Goal: Task Accomplishment & Management: Complete application form

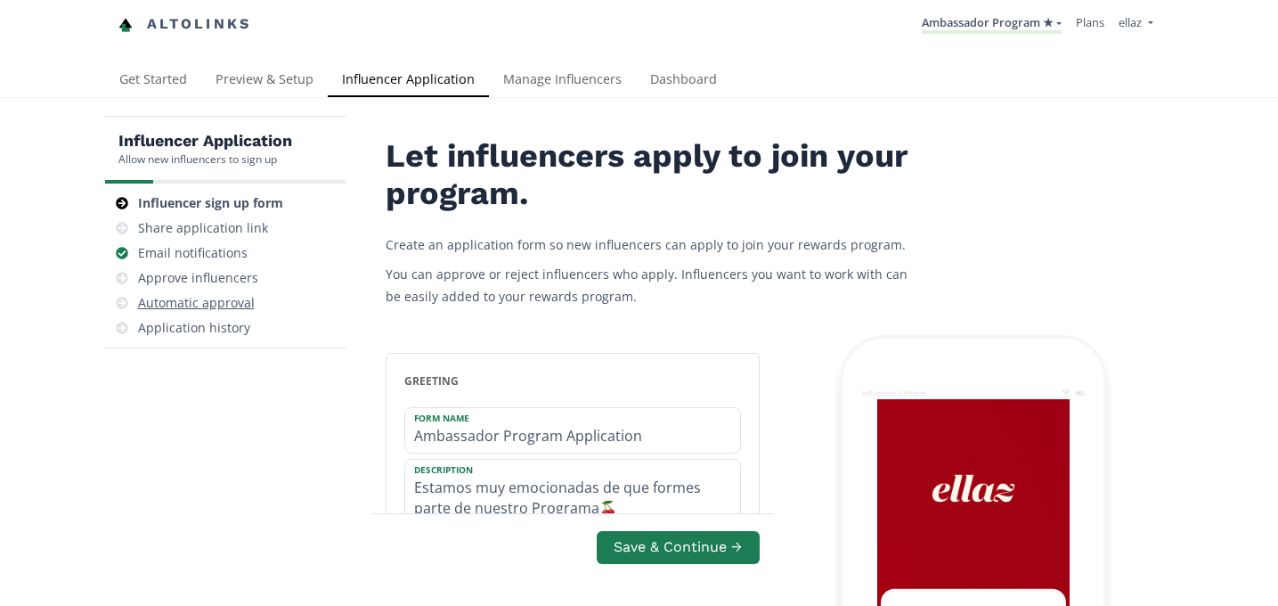
click at [234, 298] on div "Automatic approval" at bounding box center [196, 303] width 117 height 18
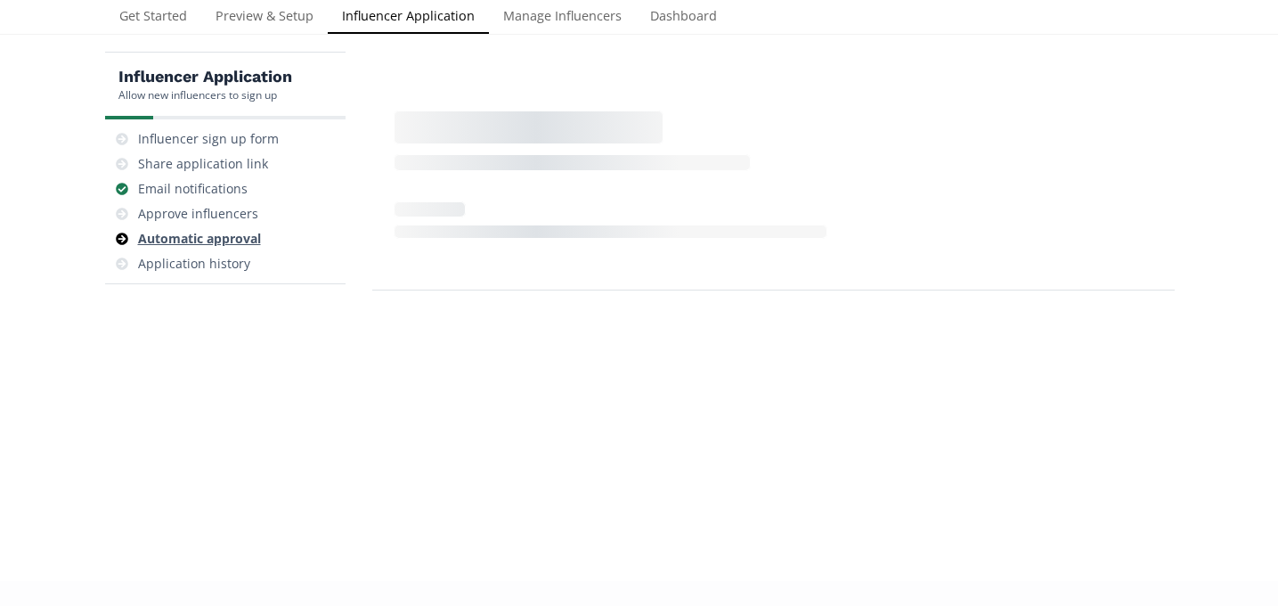
scroll to position [71, 0]
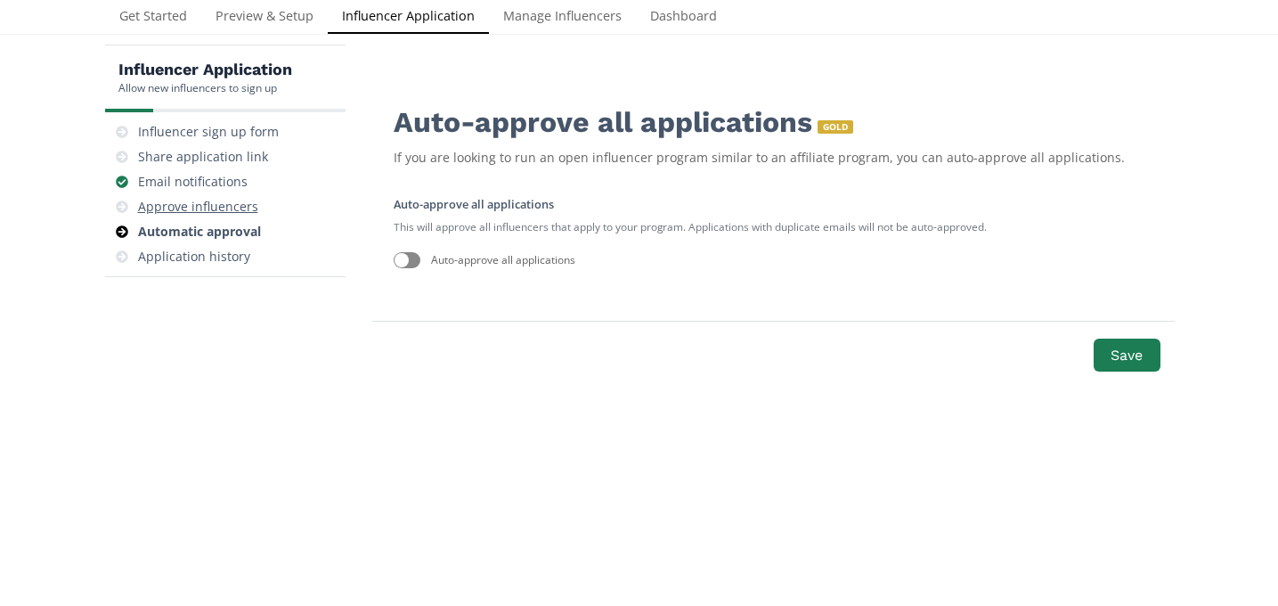
click at [218, 203] on div "Approve influencers" at bounding box center [198, 207] width 120 height 18
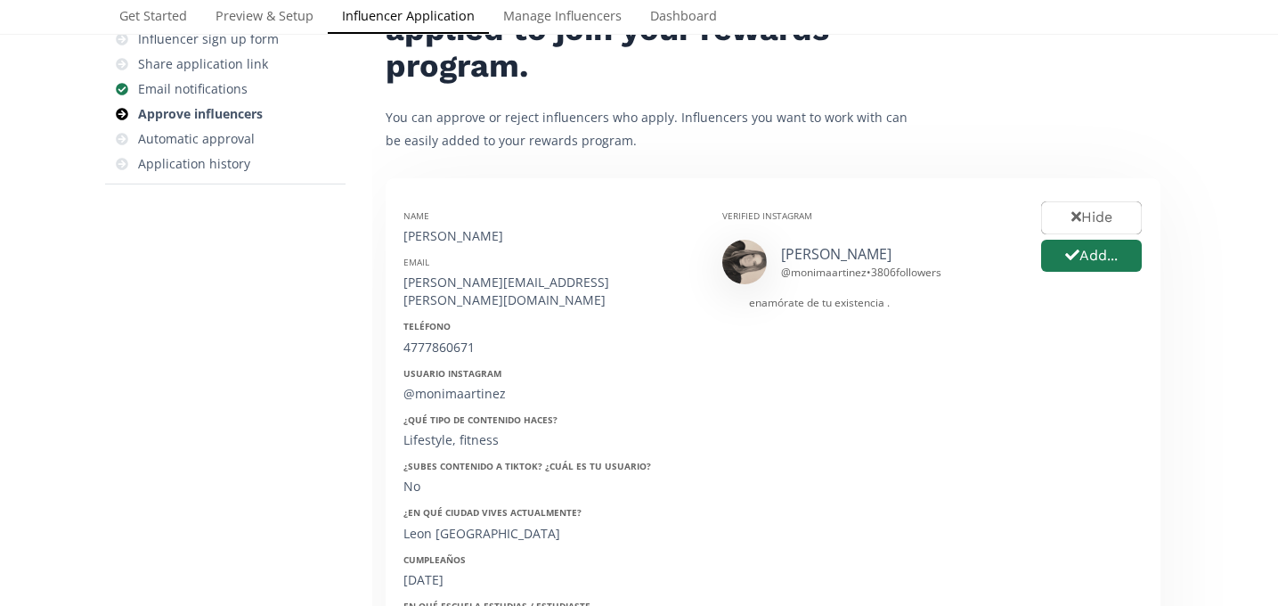
scroll to position [184, 0]
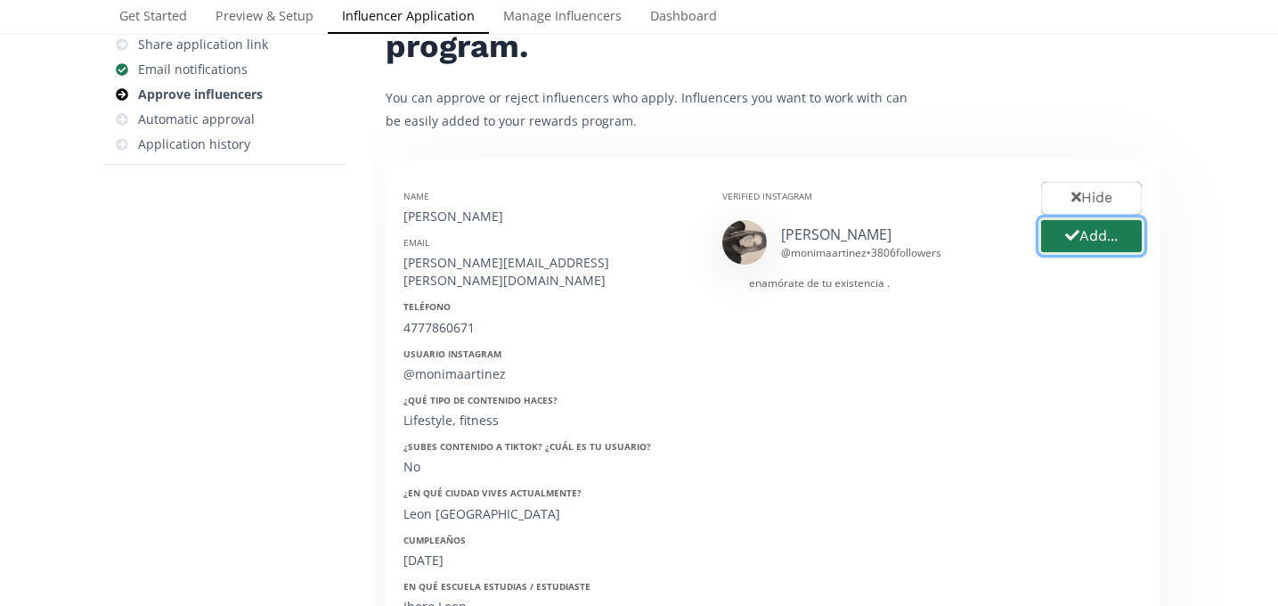
click at [1089, 244] on button "Add..." at bounding box center [1092, 236] width 106 height 38
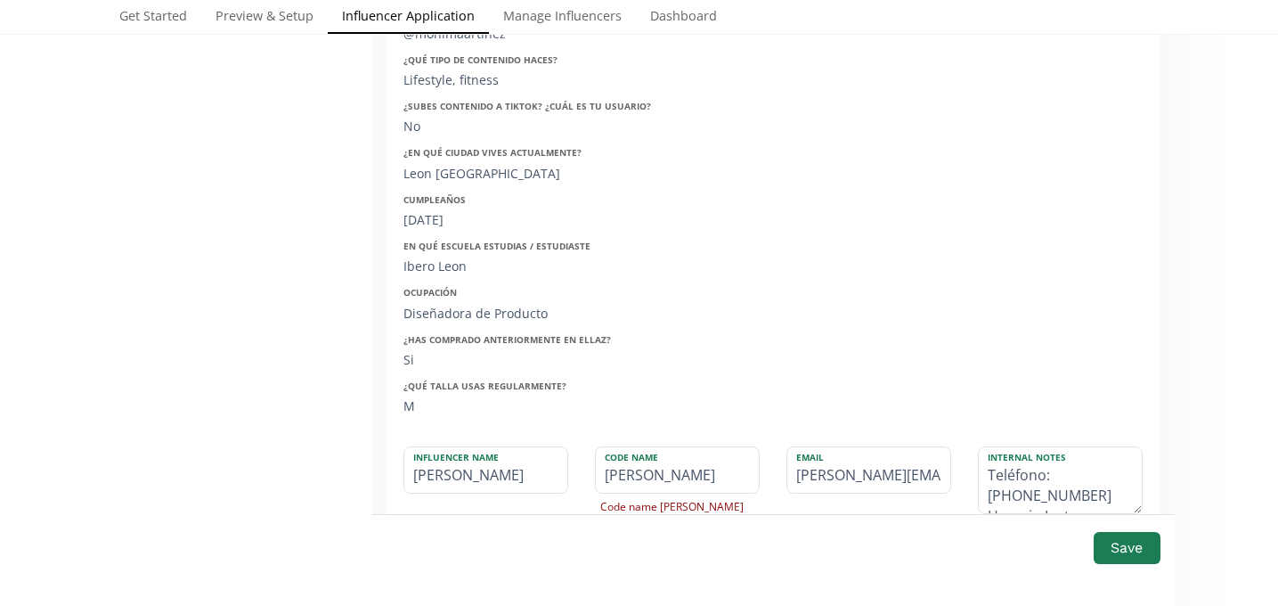
scroll to position [545, 0]
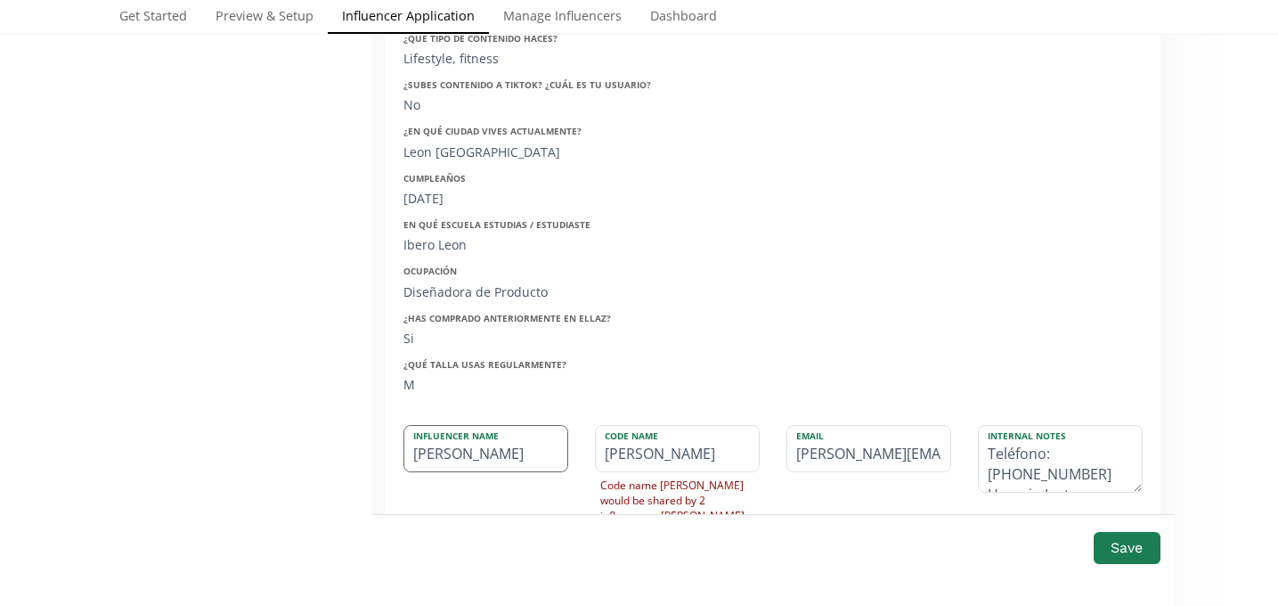
click at [507, 437] on input "[PERSON_NAME]" at bounding box center [485, 448] width 163 height 45
type input "[PERSON_NAME]"
click at [471, 426] on label "Influencer Name" at bounding box center [476, 434] width 145 height 16
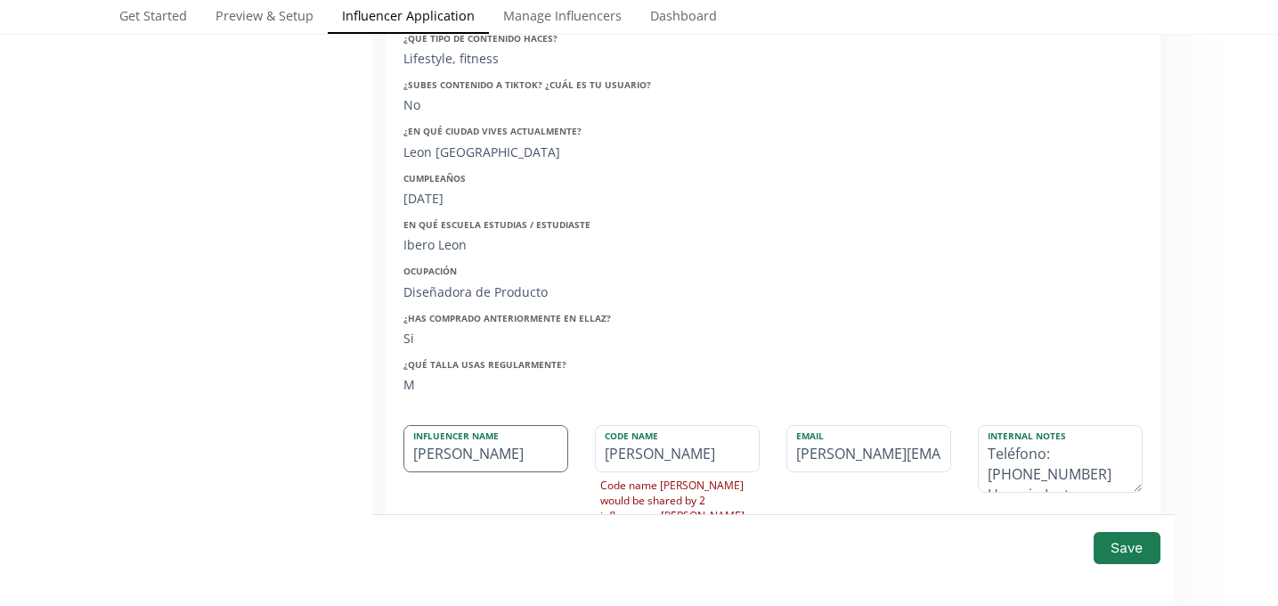
click at [465, 442] on input "[PERSON_NAME]" at bounding box center [485, 448] width 163 height 45
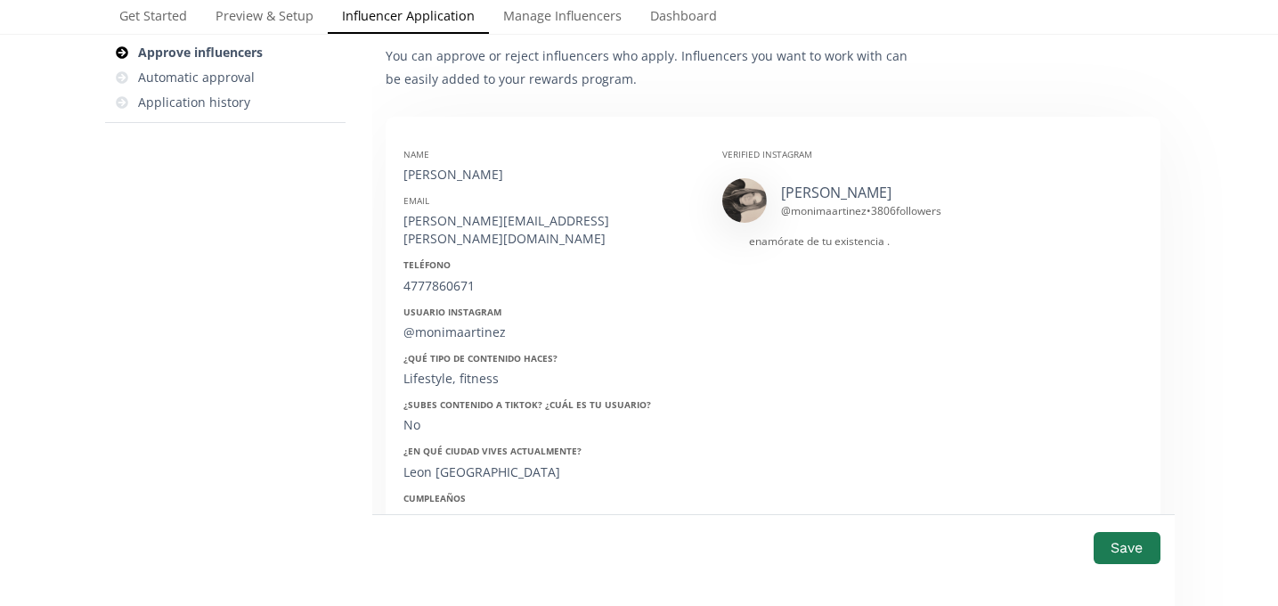
scroll to position [224, 0]
click at [459, 227] on div "[PERSON_NAME][EMAIL_ADDRESS][PERSON_NAME][DOMAIN_NAME]" at bounding box center [550, 232] width 292 height 36
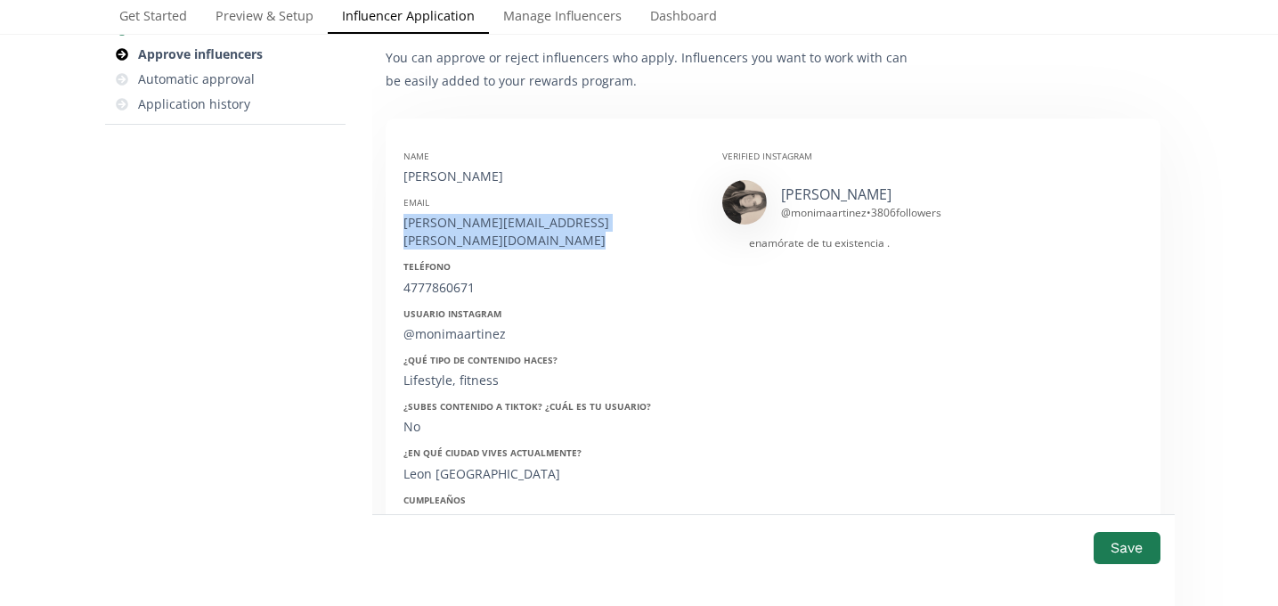
click at [459, 227] on div "[PERSON_NAME][EMAIL_ADDRESS][PERSON_NAME][DOMAIN_NAME]" at bounding box center [550, 232] width 292 height 36
copy div "[PERSON_NAME][EMAIL_ADDRESS][PERSON_NAME][DOMAIN_NAME]"
click at [439, 279] on div "4777860671" at bounding box center [550, 288] width 292 height 18
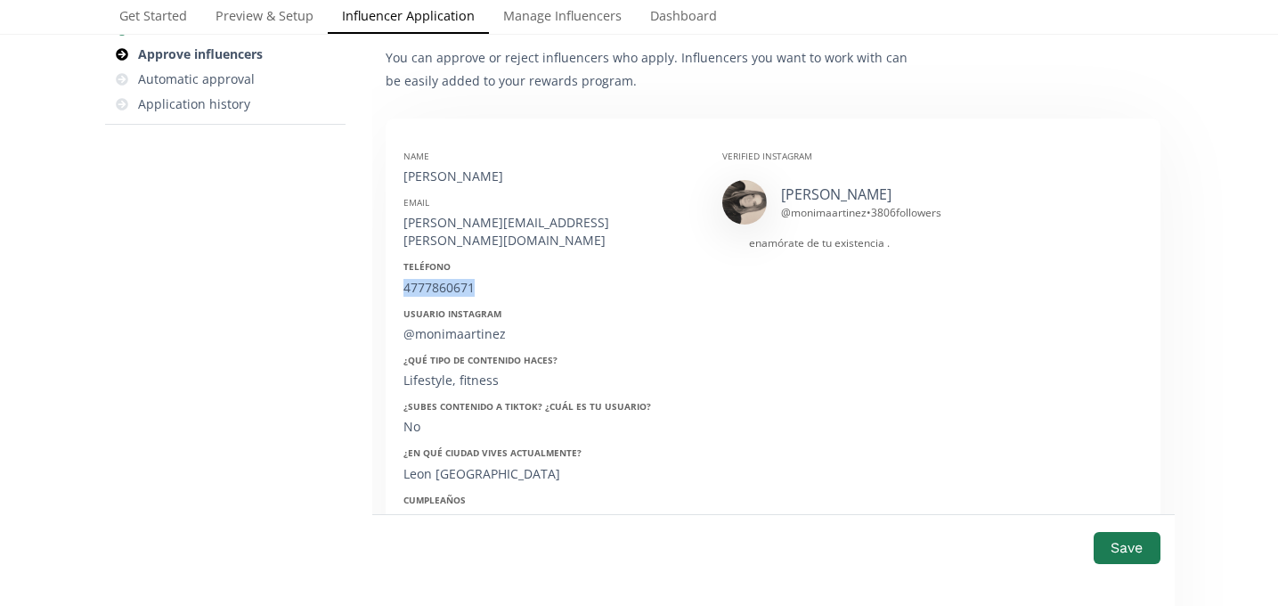
click at [439, 279] on div "4777860671" at bounding box center [550, 288] width 292 height 18
copy div "4777860671"
click at [434, 325] on div "@monimaartinez" at bounding box center [550, 334] width 292 height 18
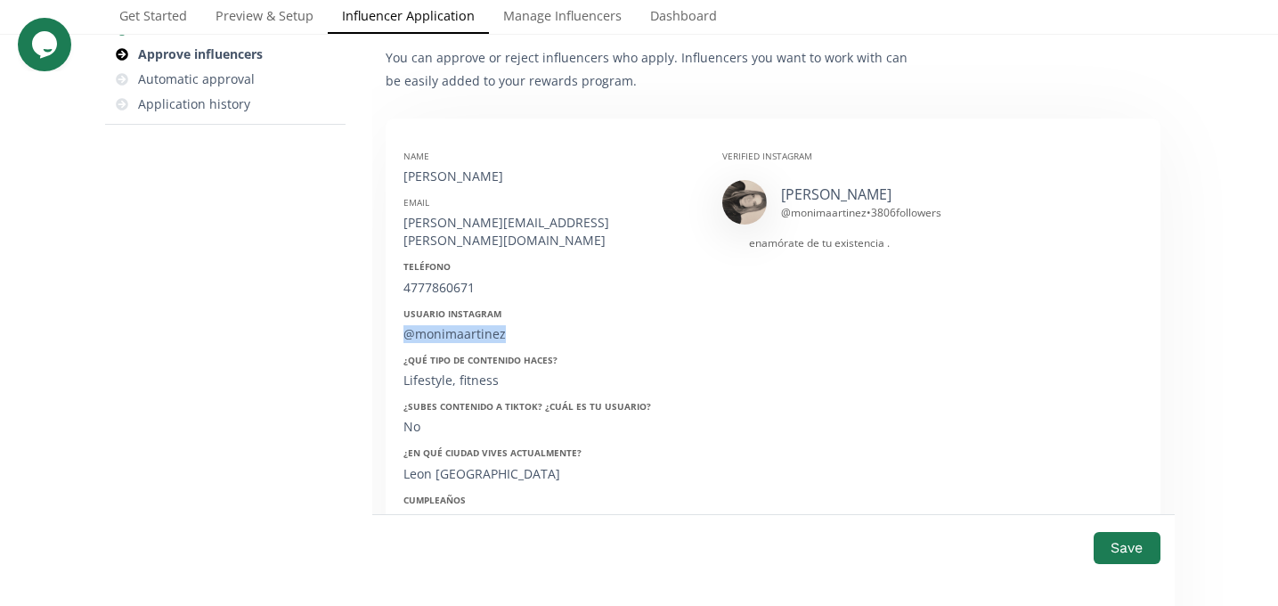
click at [434, 325] on div "@monimaartinez" at bounding box center [550, 334] width 292 height 18
copy div "@monimaartinez"
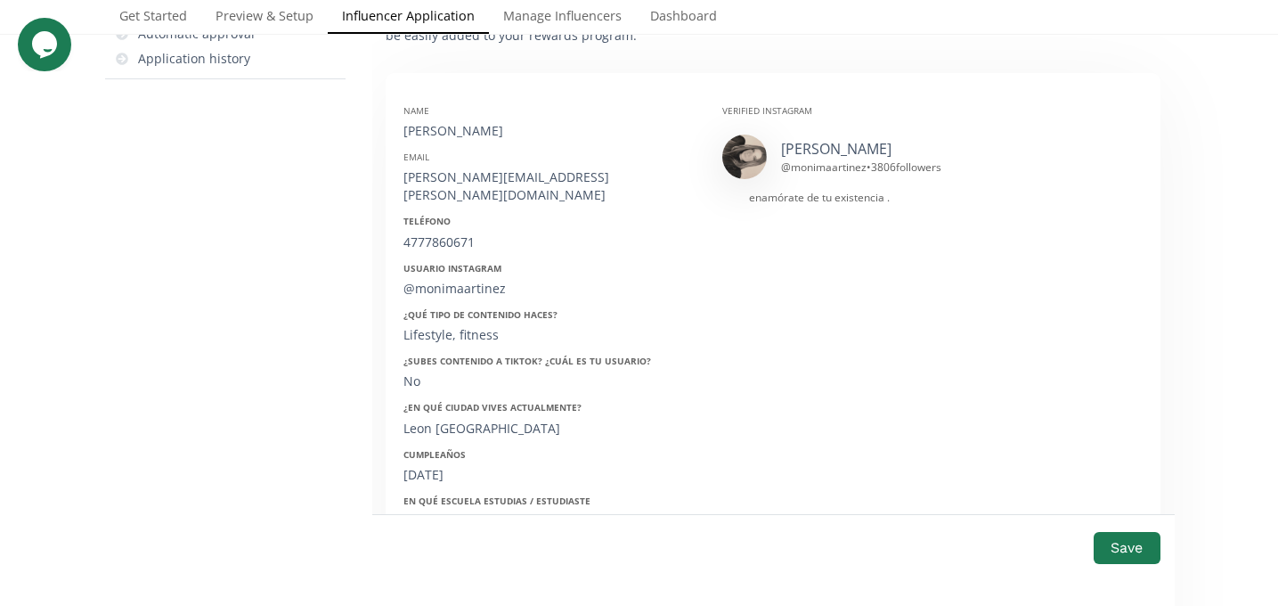
click at [429, 420] on div "Leon [GEOGRAPHIC_DATA]" at bounding box center [550, 429] width 292 height 18
copy div "Leon [GEOGRAPHIC_DATA]"
click at [434, 466] on div "[DATE]" at bounding box center [550, 475] width 292 height 18
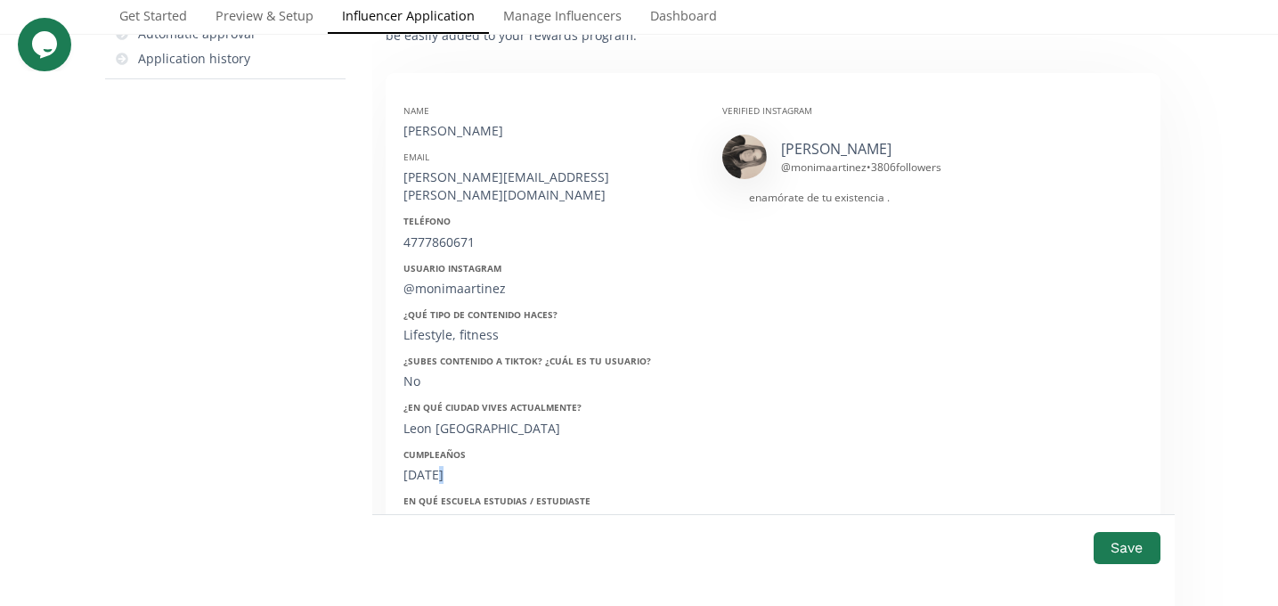
click at [434, 466] on div "[DATE]" at bounding box center [550, 475] width 292 height 18
copy div "[DATE]"
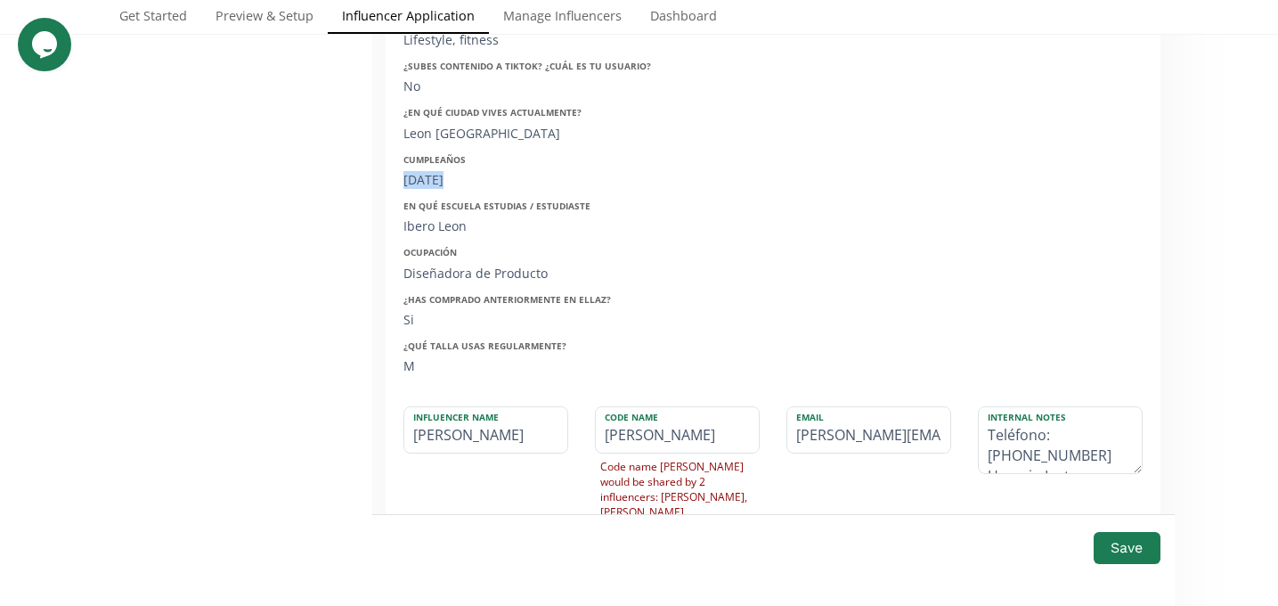
scroll to position [617, 0]
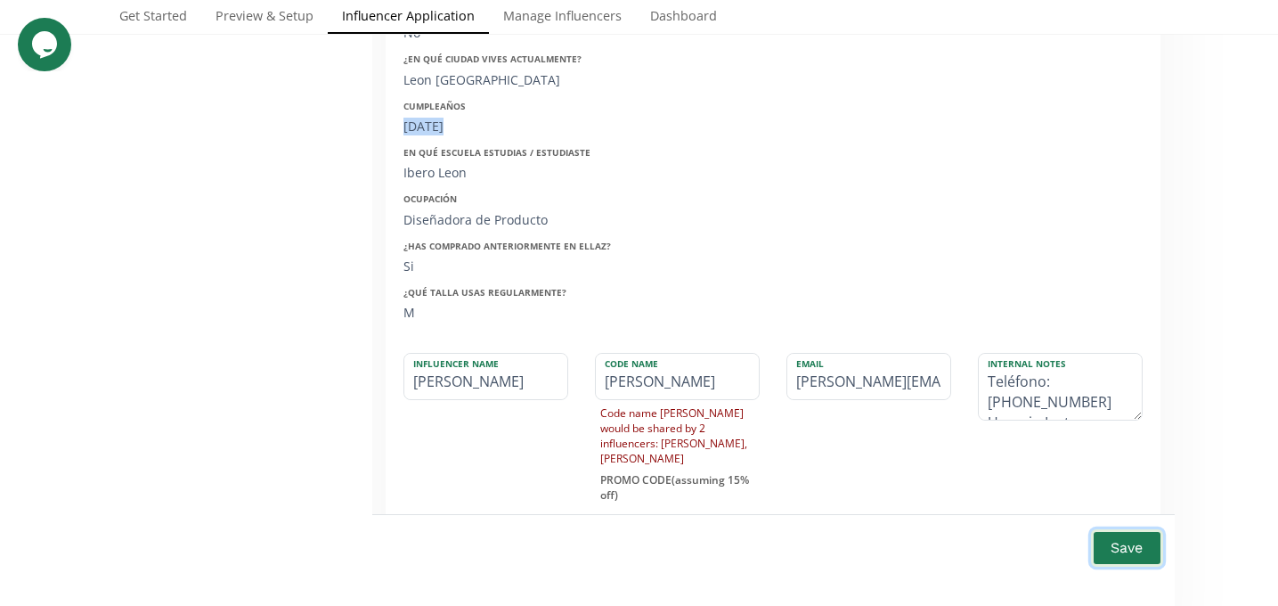
click at [1131, 553] on button "Save" at bounding box center [1126, 547] width 71 height 38
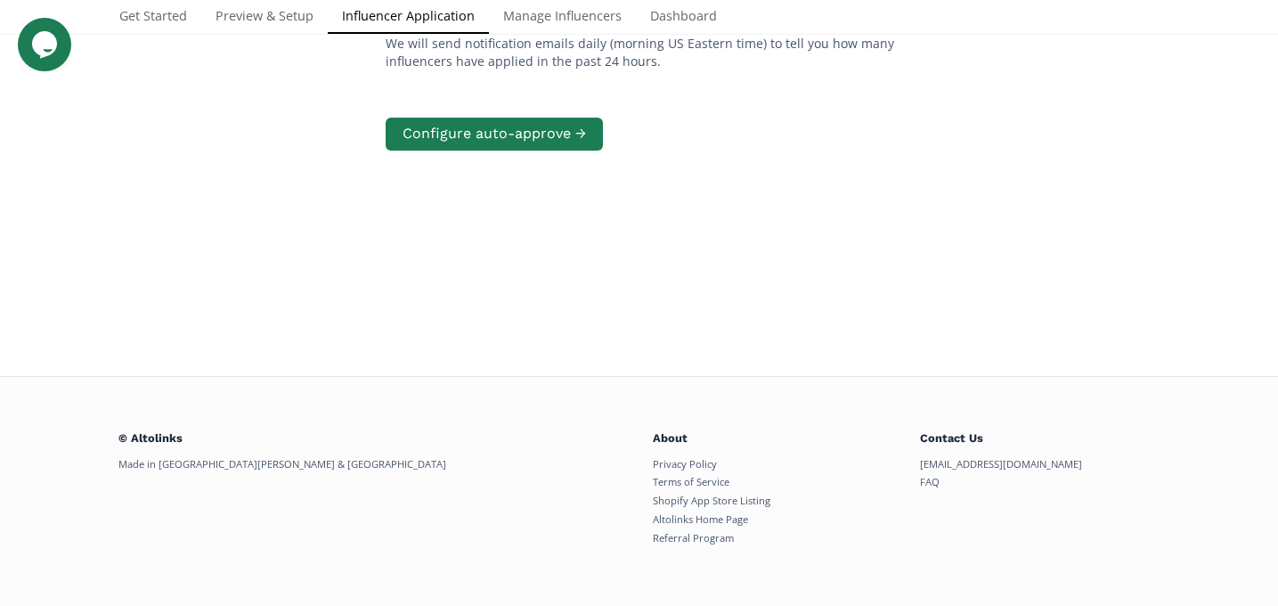
scroll to position [358, 0]
